Goal: Find specific page/section: Find specific page/section

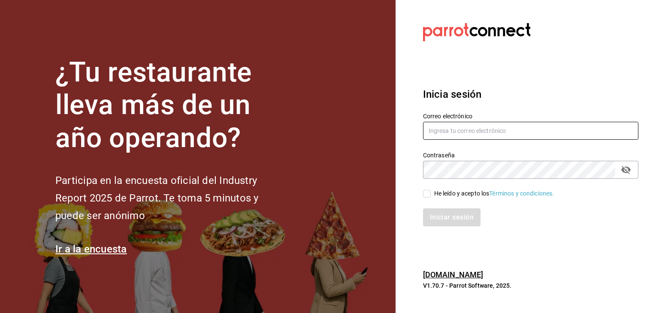
type input "[EMAIL_ADDRESS][DOMAIN_NAME]"
click at [430, 192] on input "He leído y acepto los Términos y condiciones." at bounding box center [427, 194] width 8 height 8
checkbox input "true"
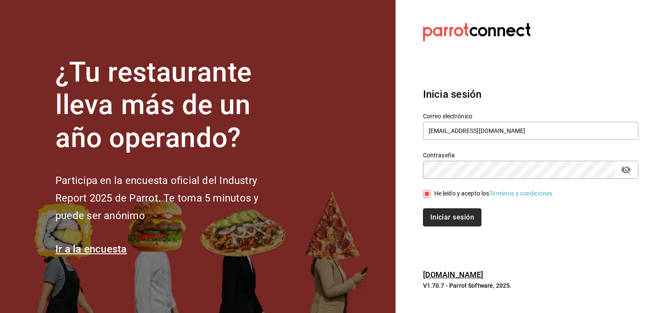
click at [451, 221] on button "Iniciar sesión" at bounding box center [452, 217] width 58 height 18
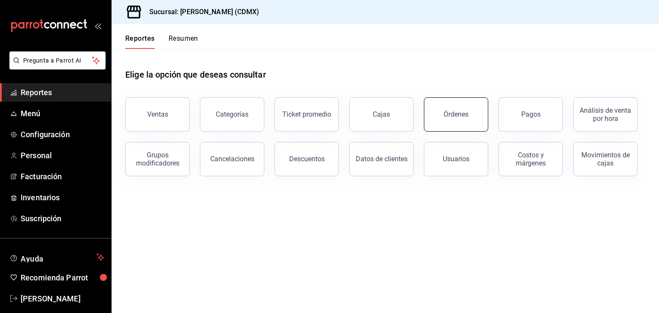
click at [448, 109] on button "Órdenes" at bounding box center [456, 114] width 64 height 34
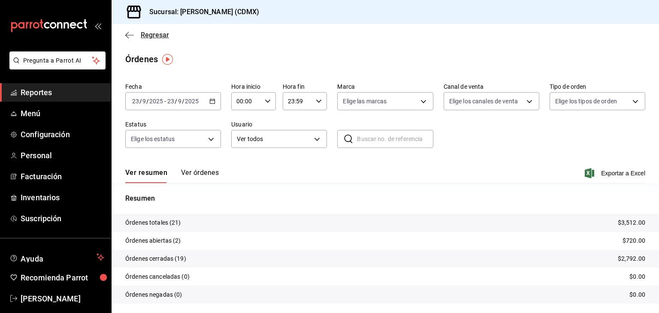
click at [130, 33] on icon "button" at bounding box center [129, 35] width 9 height 8
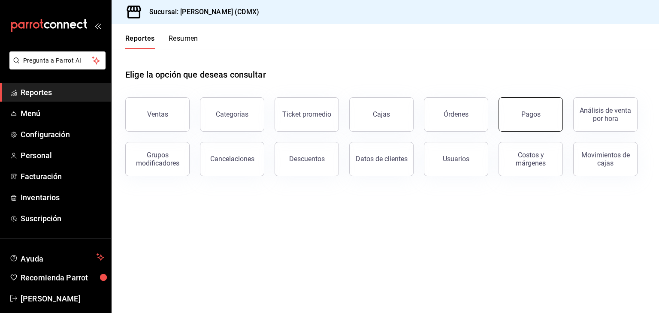
click at [521, 116] on div "Pagos" at bounding box center [530, 114] width 19 height 8
